Goal: Transaction & Acquisition: Book appointment/travel/reservation

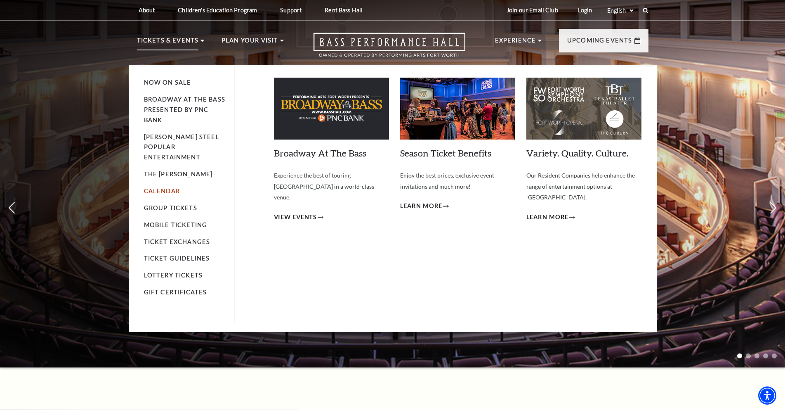
click at [163, 187] on link "Calendar" at bounding box center [162, 190] width 36 height 7
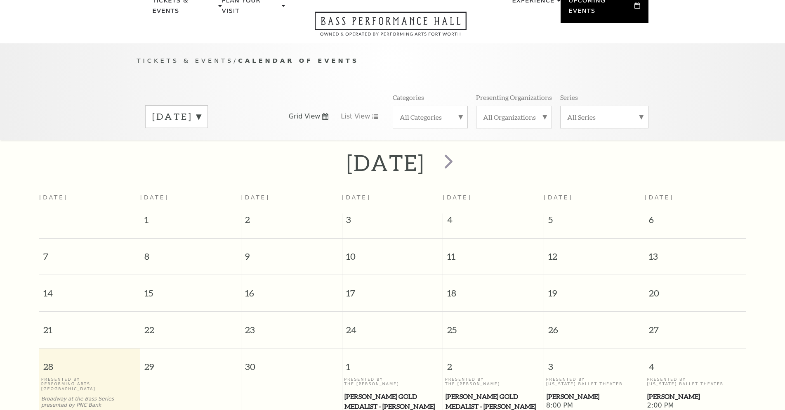
scroll to position [73, 0]
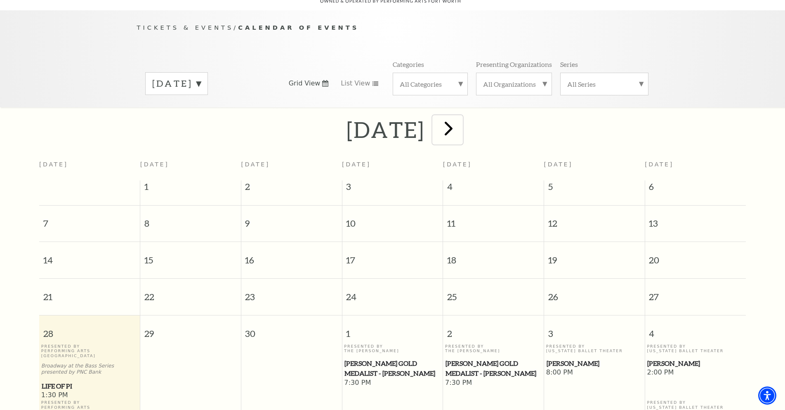
click at [460, 120] on span "next" at bounding box center [449, 128] width 24 height 24
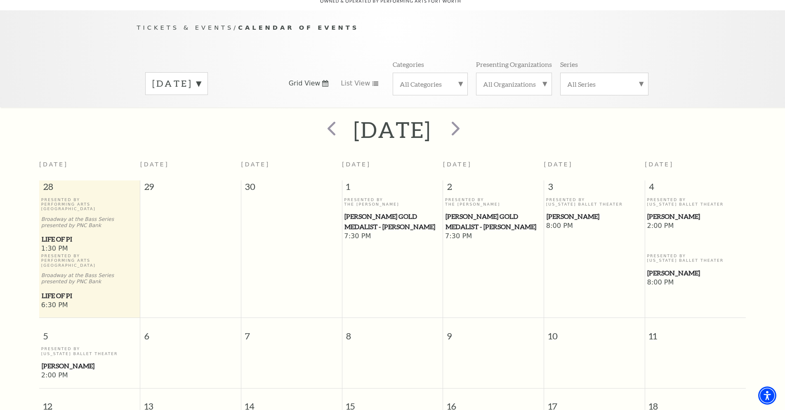
click at [462, 77] on div "All Categories" at bounding box center [430, 84] width 75 height 23
click at [410, 90] on label "Broadway" at bounding box center [430, 97] width 61 height 14
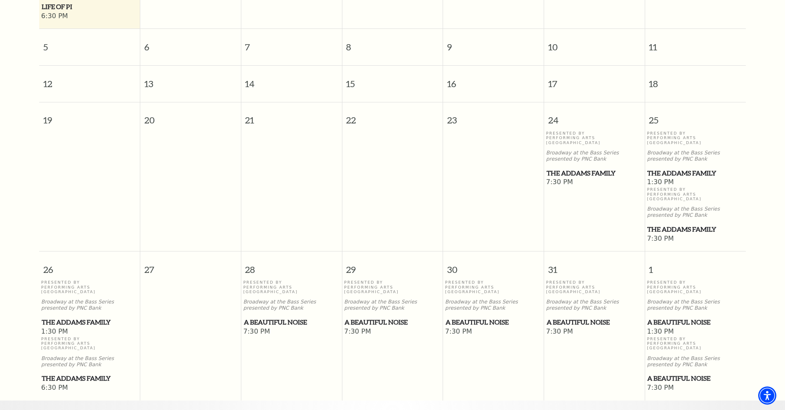
scroll to position [403, 0]
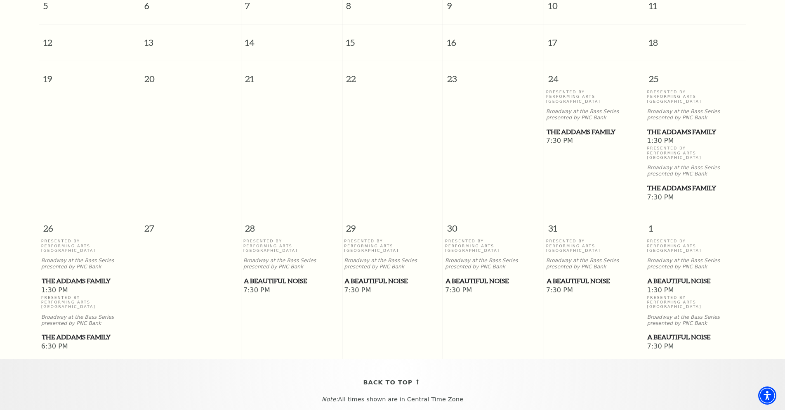
click at [687, 127] on span "The Addams Family" at bounding box center [695, 132] width 96 height 10
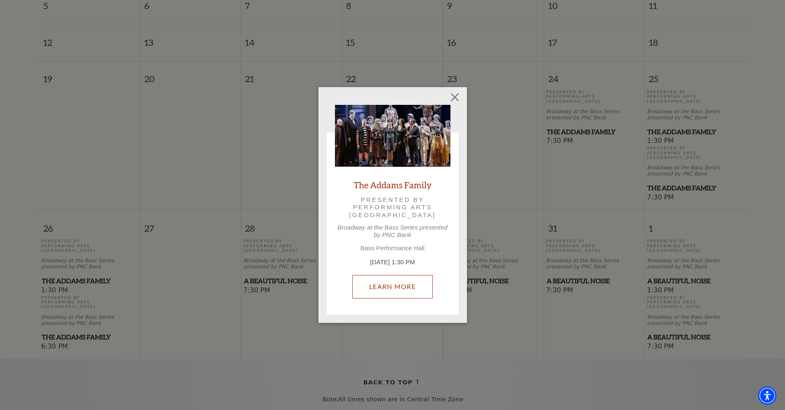
click at [390, 283] on link "Learn More" at bounding box center [392, 286] width 80 height 23
